Goal: Information Seeking & Learning: Learn about a topic

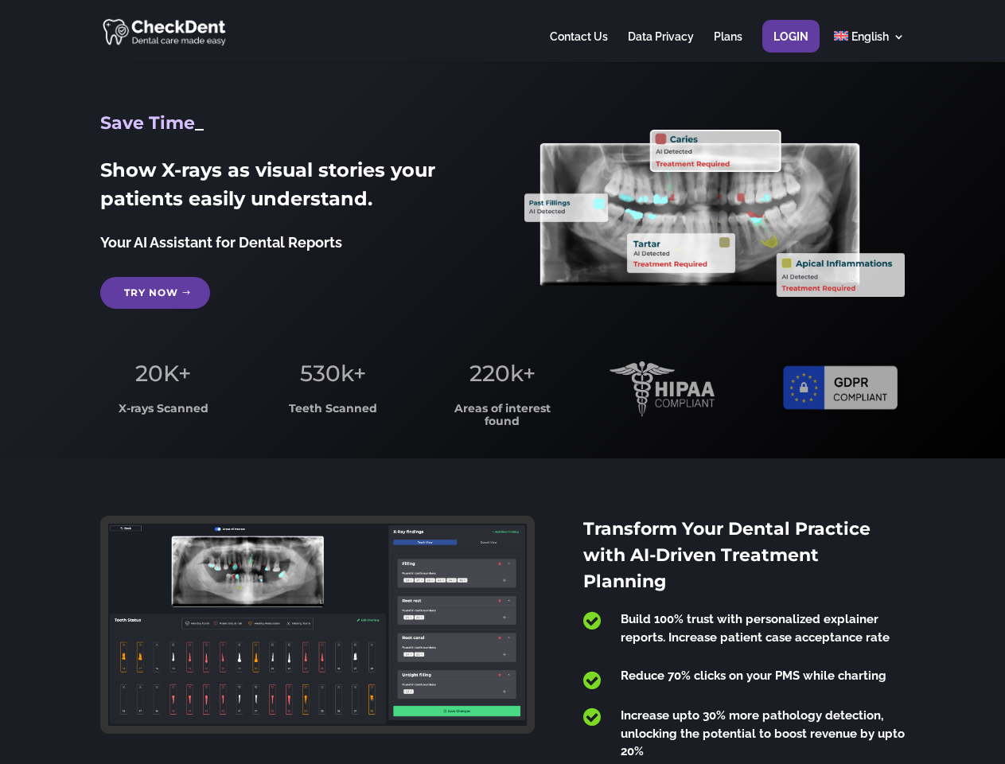
click at [502, 382] on span "220k+" at bounding box center [503, 373] width 66 height 27
click at [502, 31] on div at bounding box center [502, 31] width 804 height 62
click at [502, 382] on span "220k+" at bounding box center [503, 373] width 66 height 27
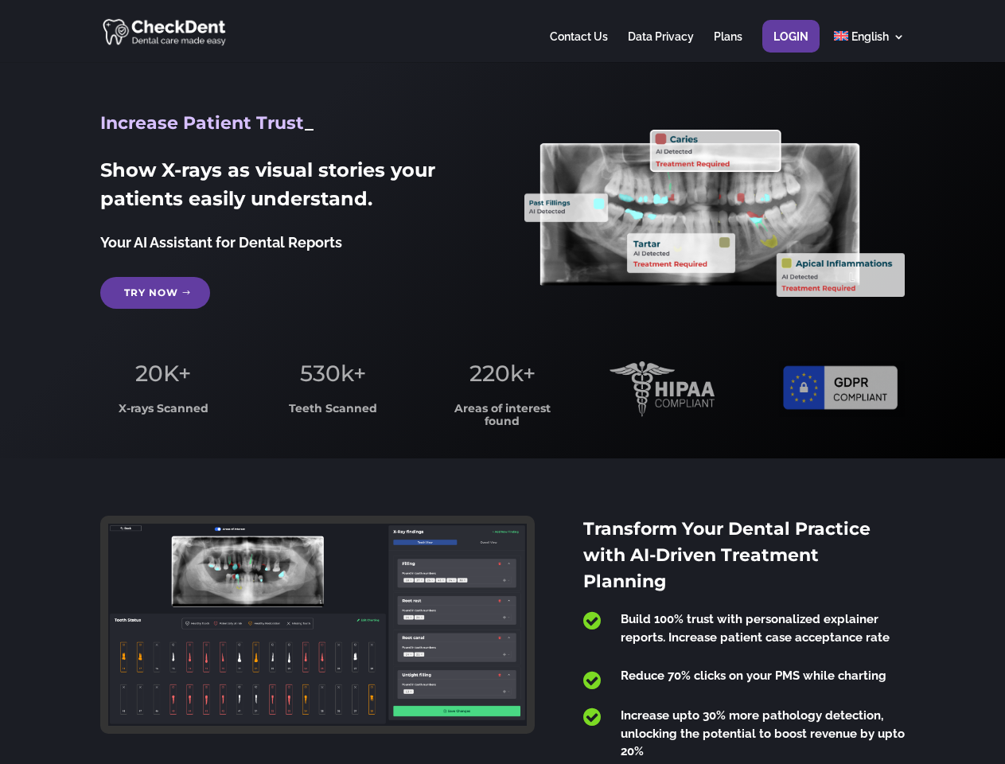
click at [502, 31] on div at bounding box center [502, 31] width 804 height 62
